Goal: Find contact information: Find contact information

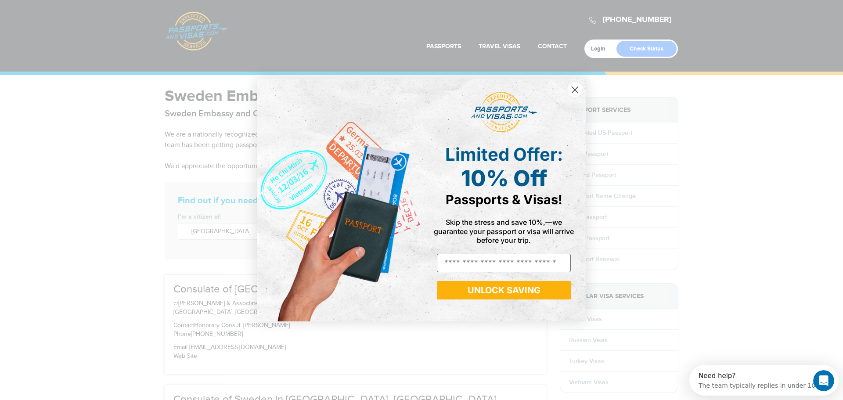
click at [577, 90] on circle "Close dialog" at bounding box center [575, 90] width 14 height 14
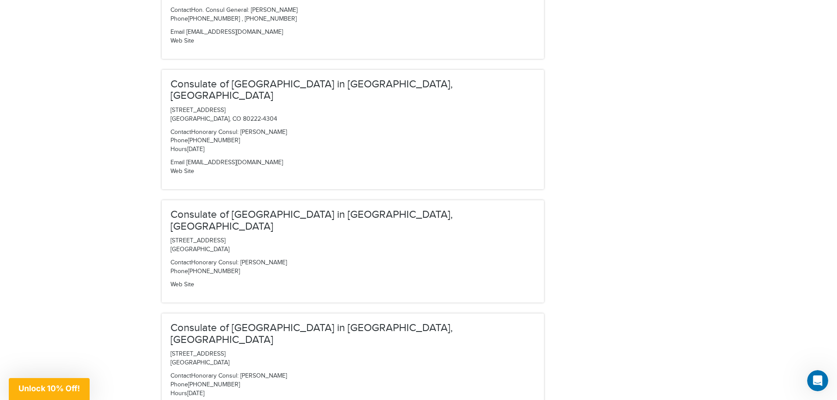
scroll to position [3163, 0]
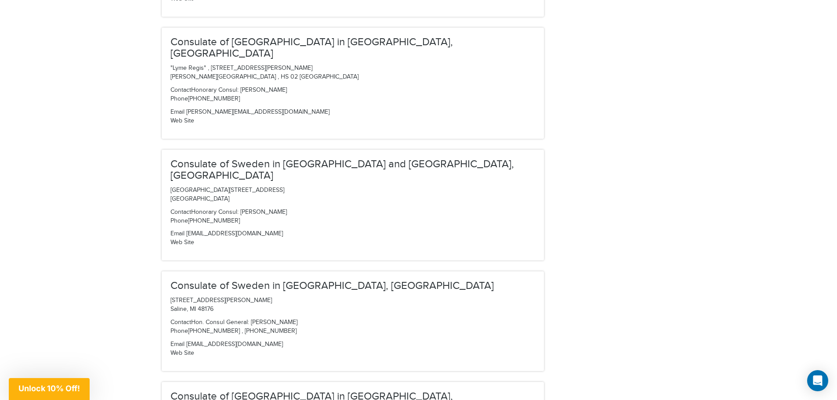
scroll to position [2775, 0]
